Goal: Information Seeking & Learning: Learn about a topic

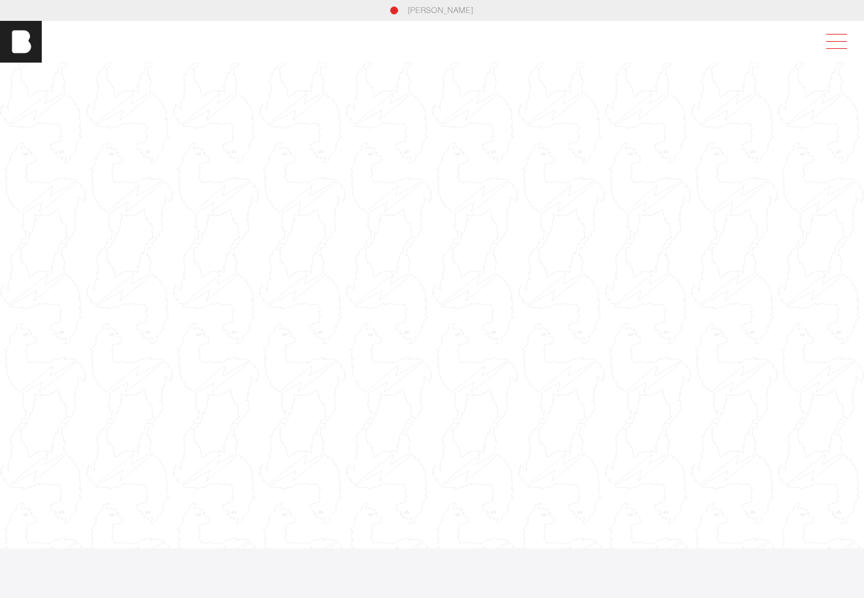
click at [833, 45] on span at bounding box center [834, 41] width 30 height 23
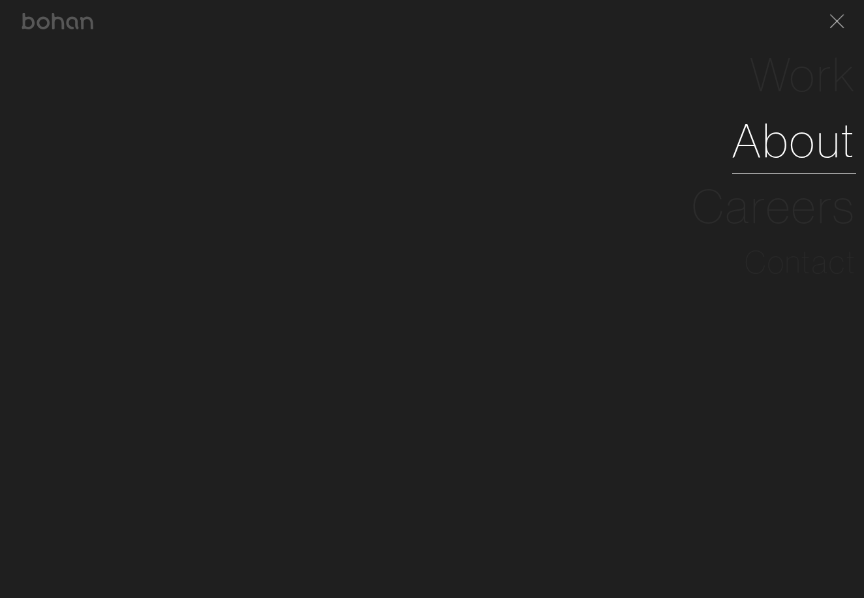
click at [799, 142] on link "About" at bounding box center [794, 141] width 124 height 66
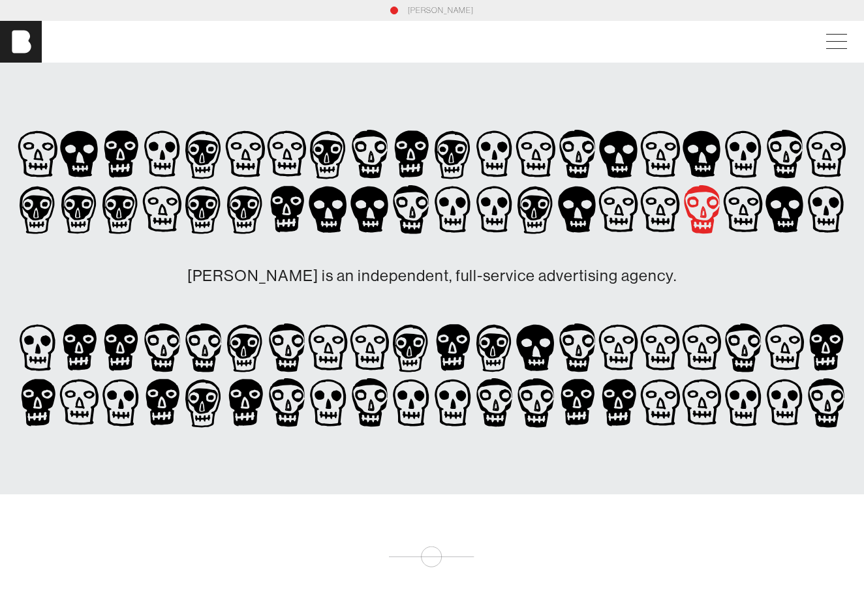
click at [432, 211] on icon at bounding box center [411, 209] width 42 height 55
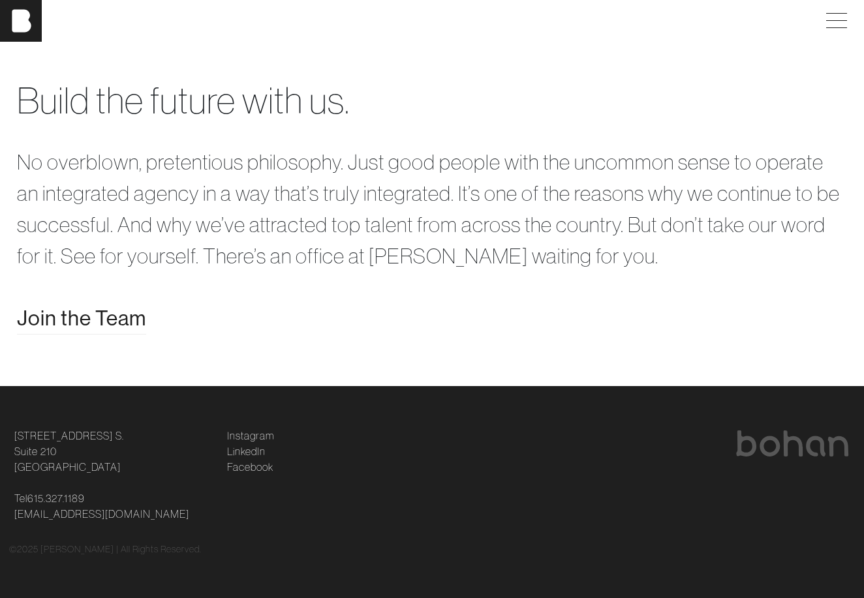
scroll to position [2423, 0]
click at [121, 322] on span "Join the Team" at bounding box center [81, 318] width 129 height 31
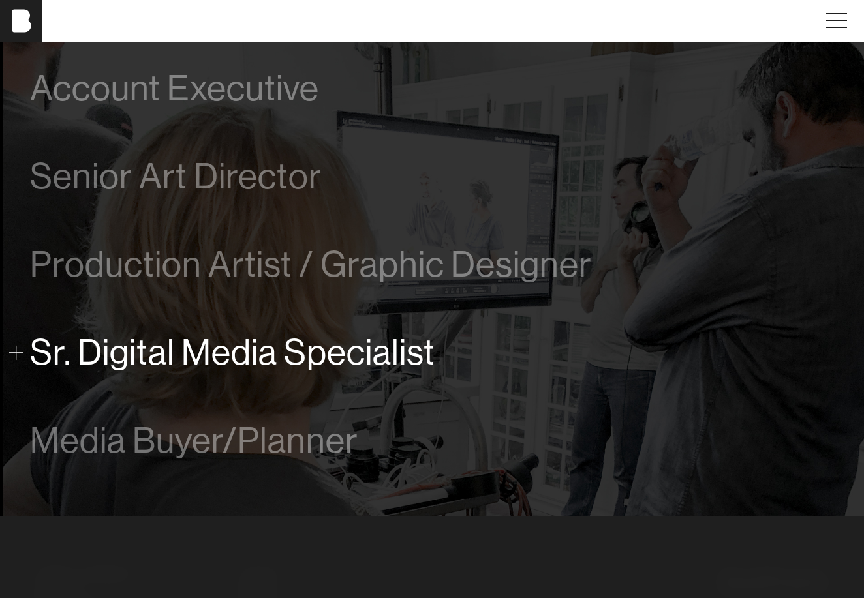
scroll to position [739, 0]
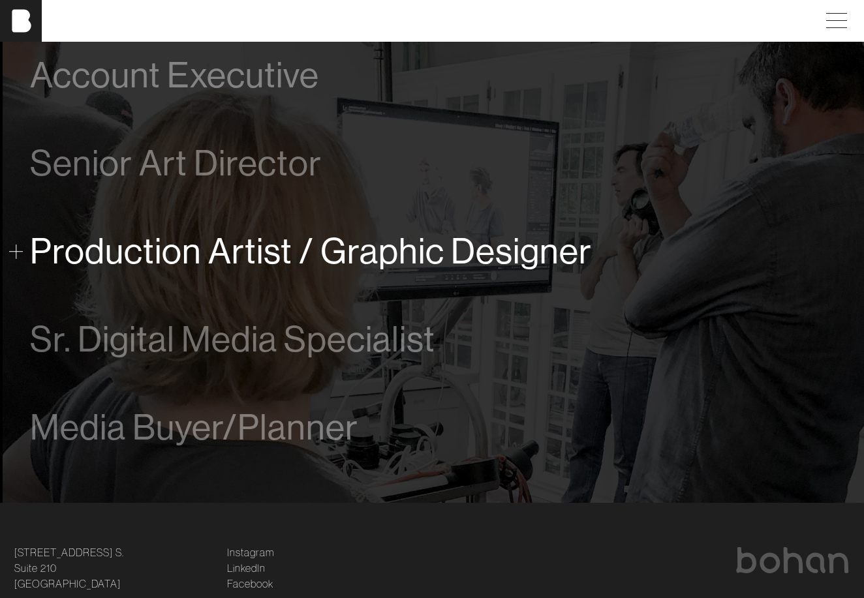
click at [151, 237] on span "Production Artist / Graphic Designer" at bounding box center [311, 252] width 562 height 40
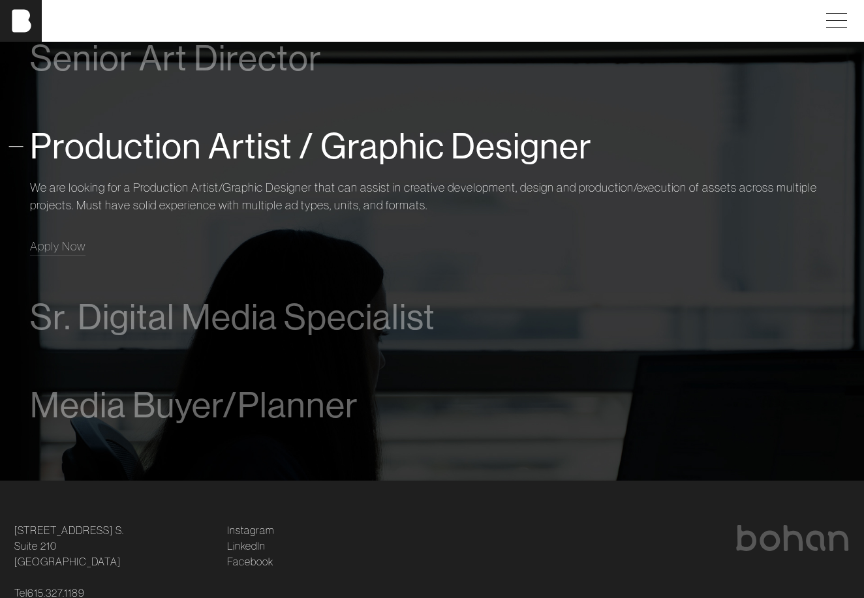
scroll to position [855, 0]
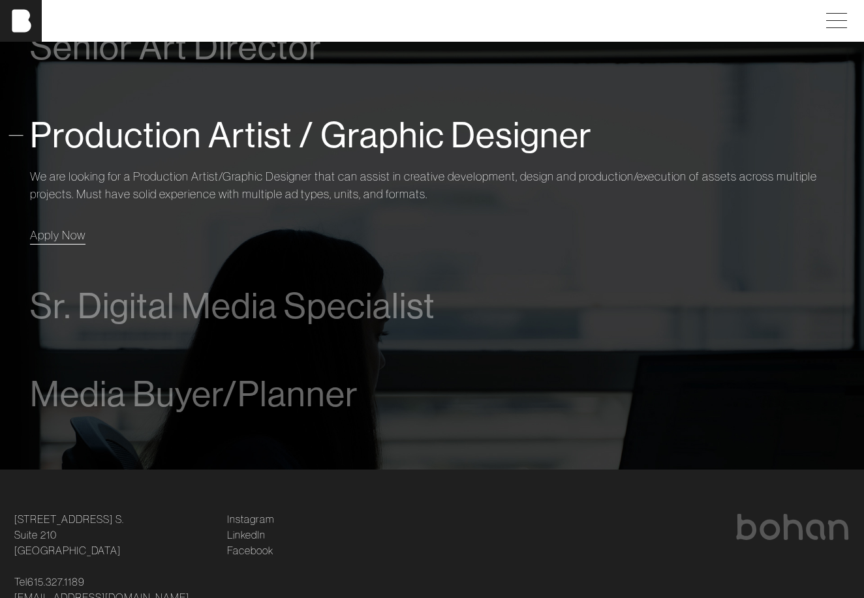
click at [53, 241] on span "Apply Now" at bounding box center [57, 235] width 55 height 15
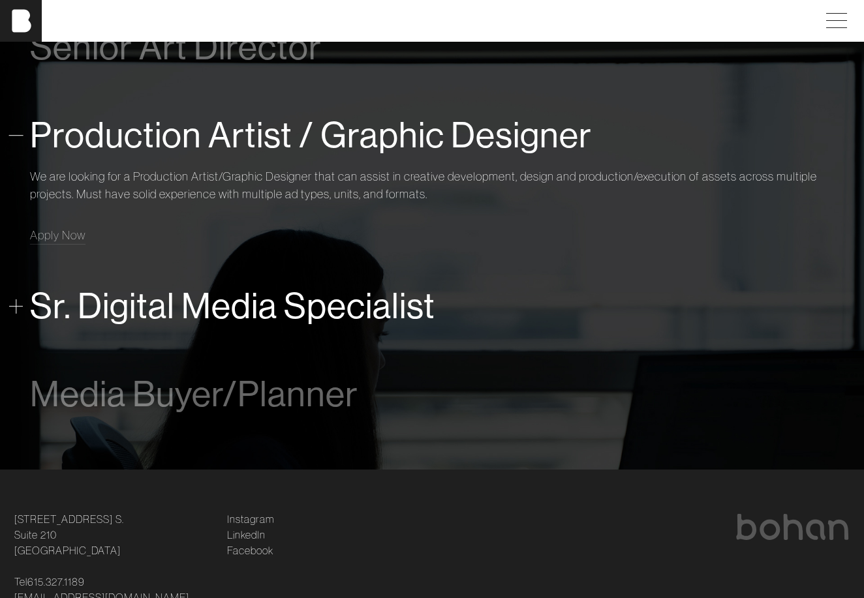
click at [341, 317] on span "Sr. Digital Media Specialist" at bounding box center [232, 306] width 405 height 40
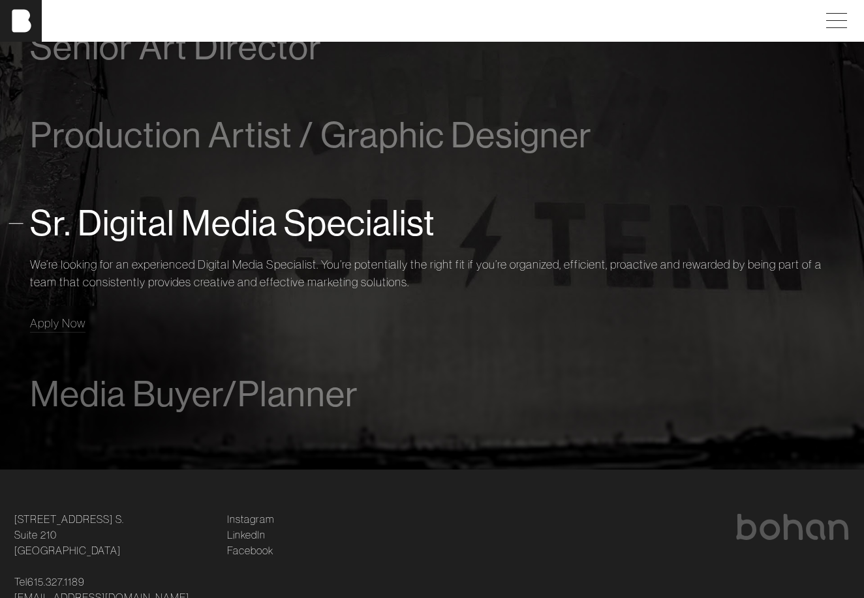
scroll to position [938, 0]
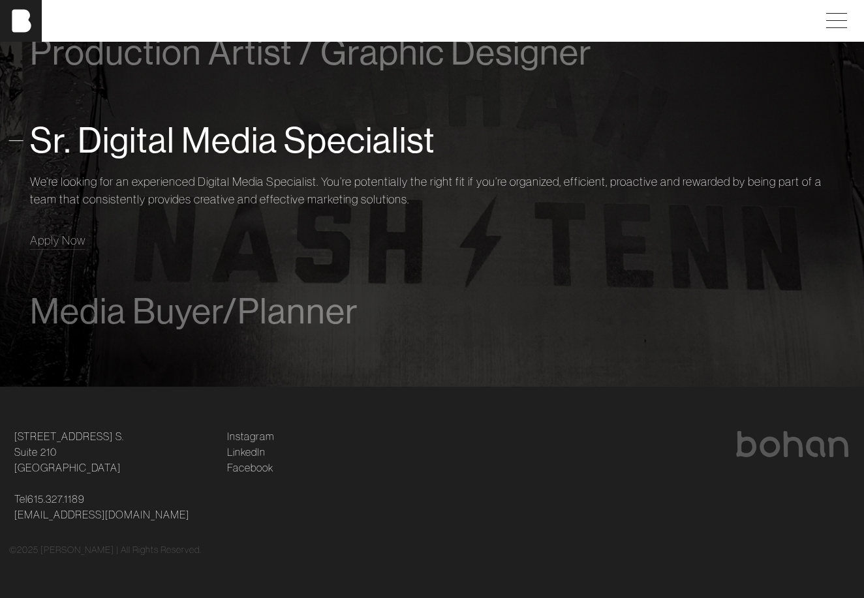
click at [308, 346] on div "Media Buyer/Planner We are looking for a Media Buyer/Planner to assist in paid …" at bounding box center [432, 311] width 804 height 88
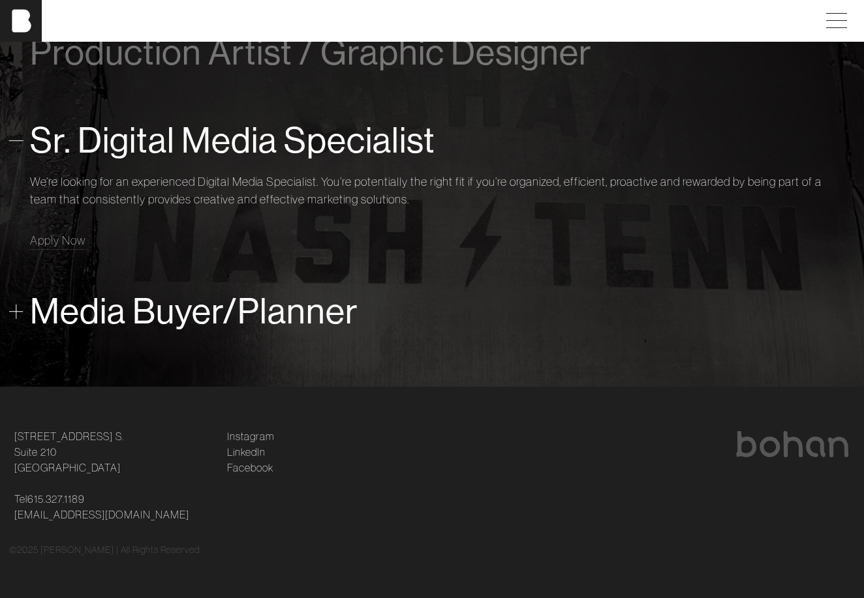
click at [305, 309] on span "Media Buyer/Planner" at bounding box center [194, 312] width 328 height 40
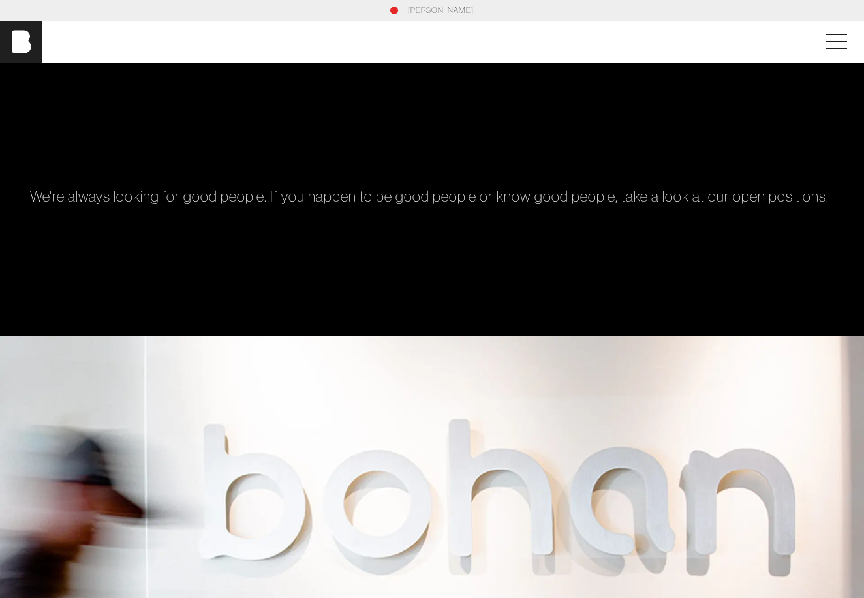
scroll to position [0, 0]
